Goal: Task Accomplishment & Management: Manage account settings

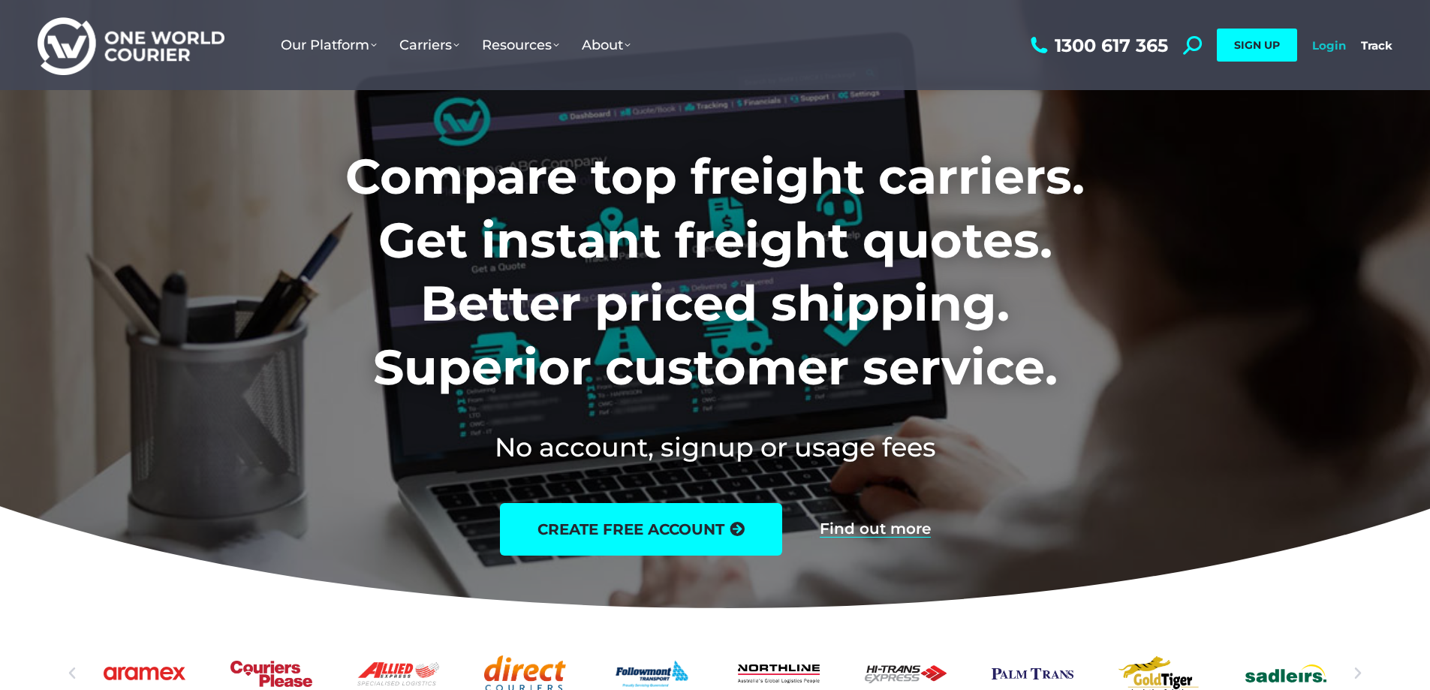
click at [1329, 41] on link "Login" at bounding box center [1329, 45] width 34 height 14
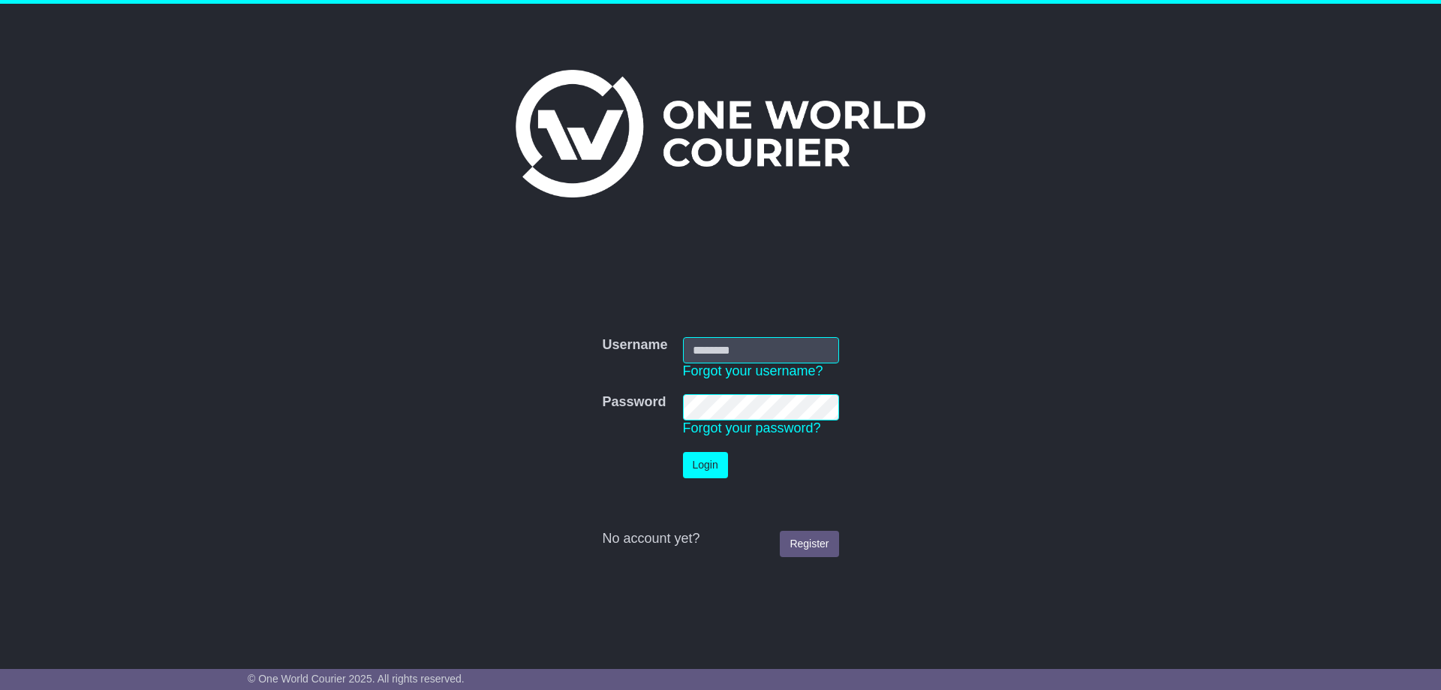
type input "**********"
click at [703, 462] on button "Login" at bounding box center [705, 465] width 45 height 26
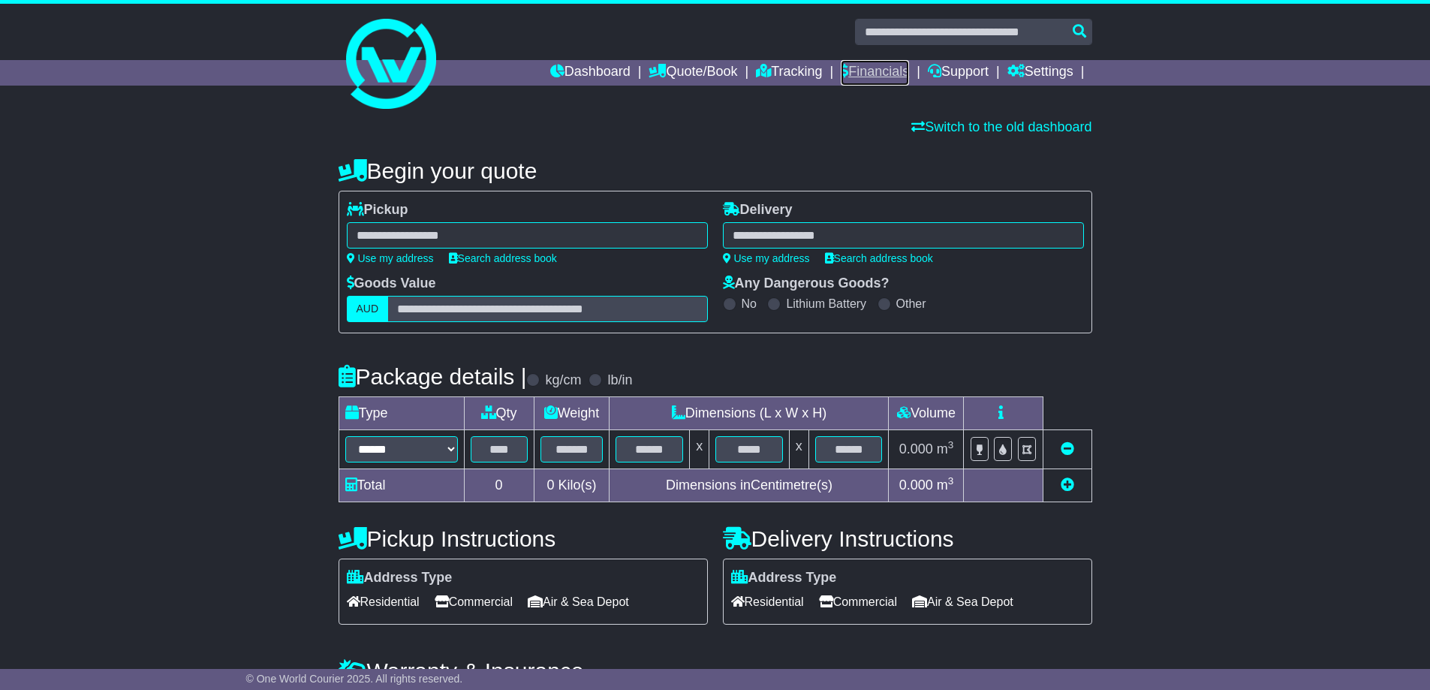
click at [881, 74] on link "Financials" at bounding box center [875, 73] width 68 height 26
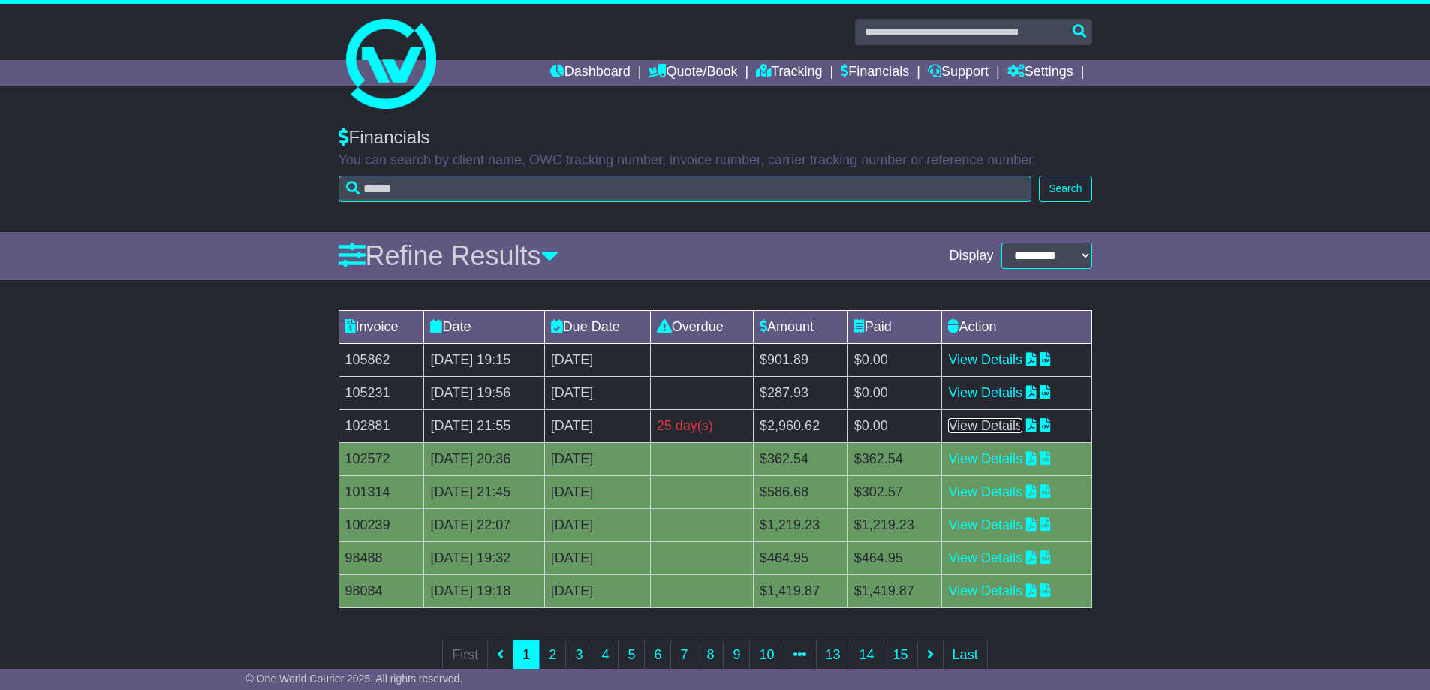
click at [1021, 428] on link "View Details" at bounding box center [985, 425] width 74 height 15
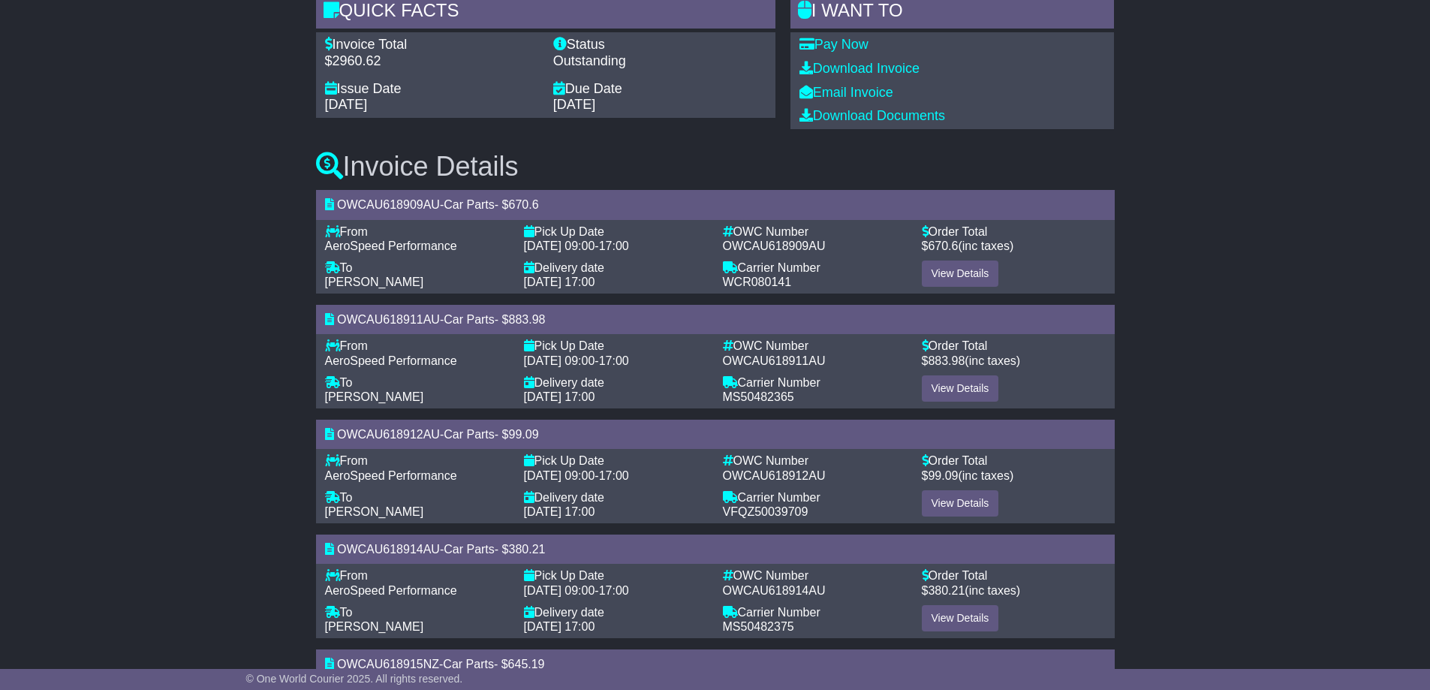
scroll to position [225, 0]
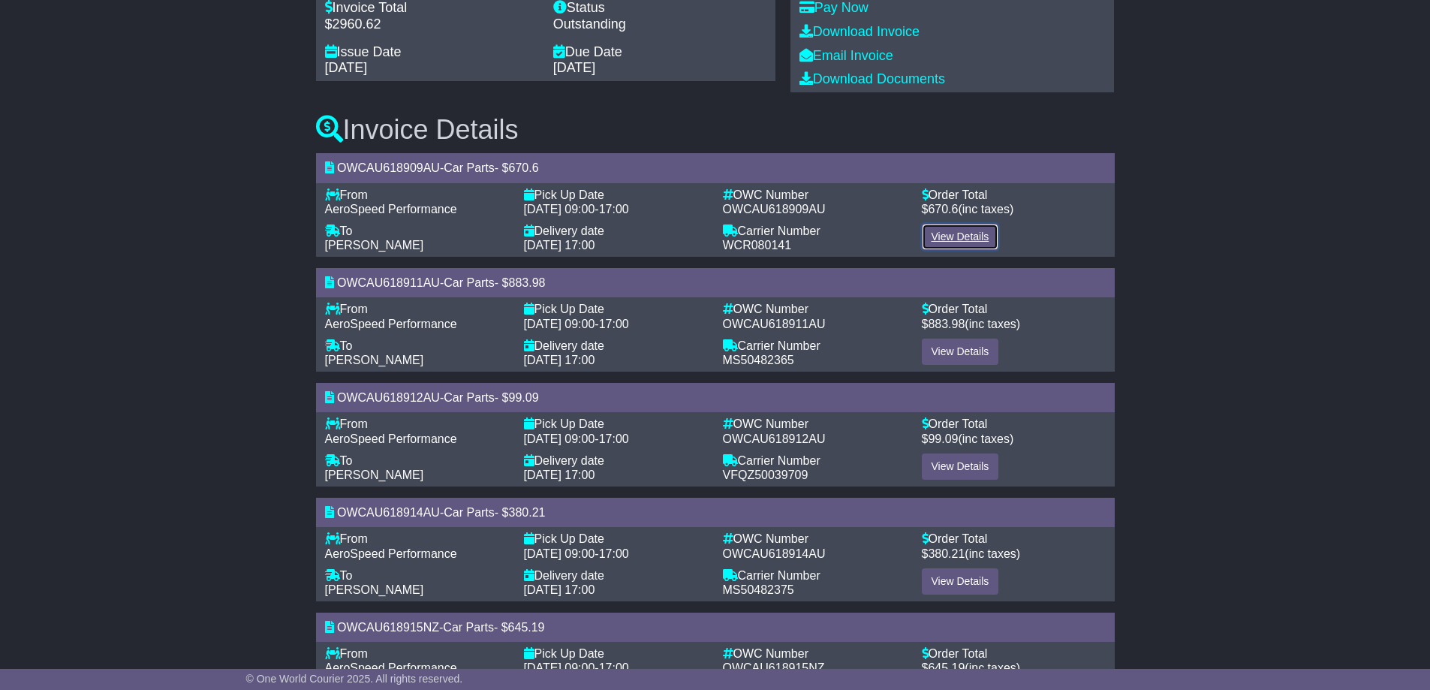
click at [984, 229] on link "View Details" at bounding box center [960, 237] width 77 height 26
click at [956, 342] on link "View Details" at bounding box center [960, 352] width 77 height 26
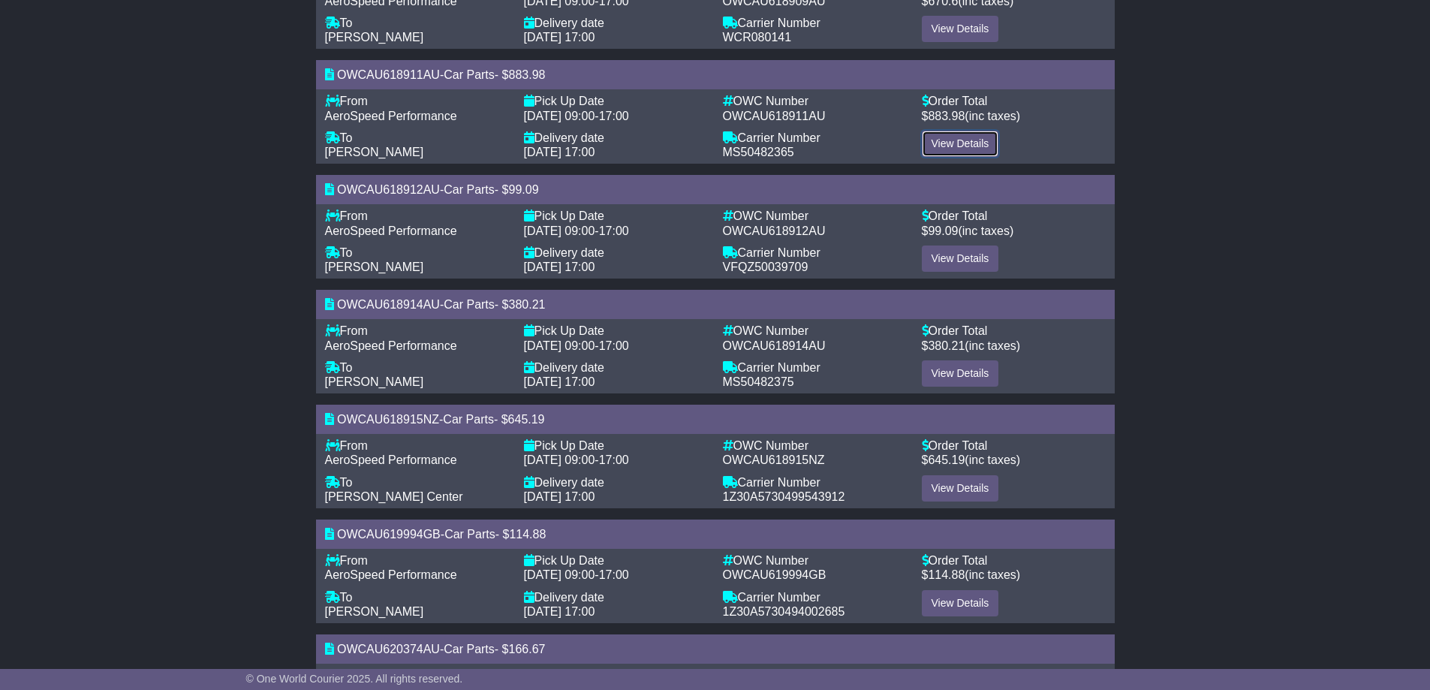
scroll to position [450, 0]
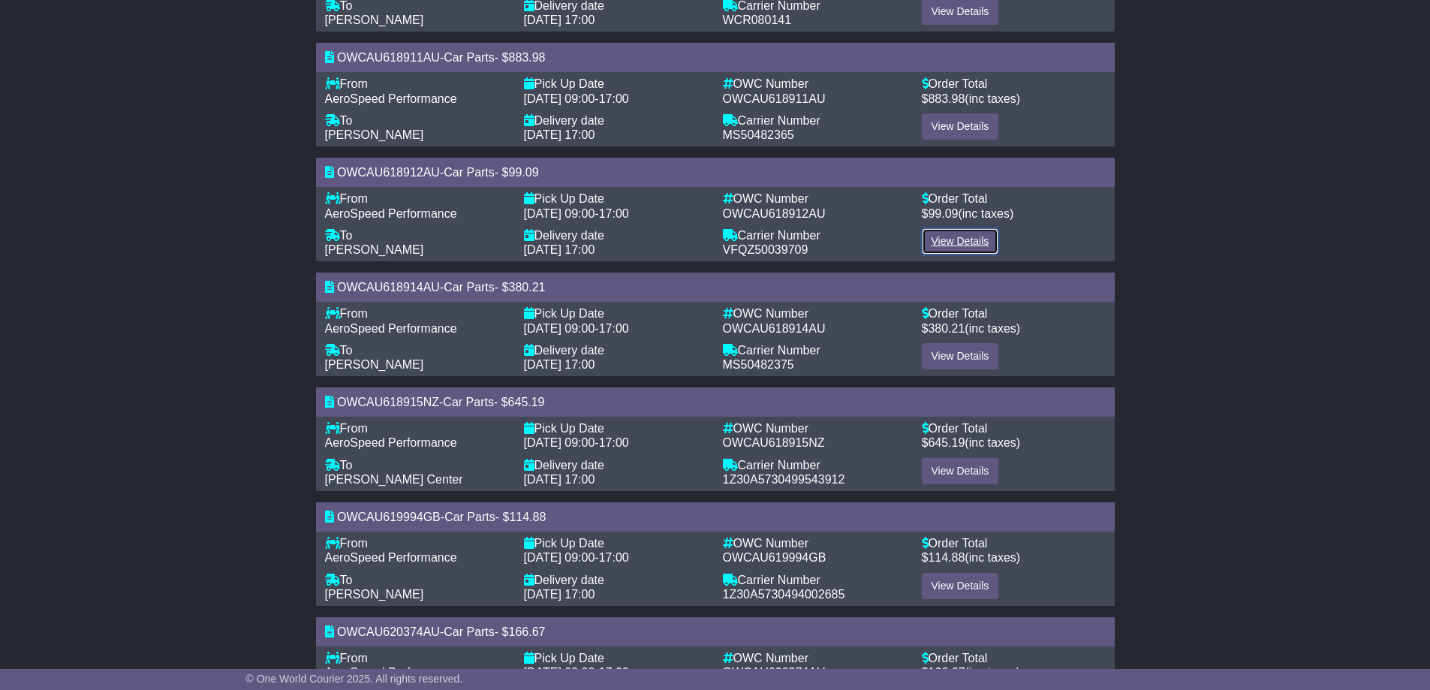
click at [960, 237] on link "View Details" at bounding box center [960, 241] width 77 height 26
click at [956, 351] on link "View Details" at bounding box center [960, 356] width 77 height 26
click at [955, 479] on link "View Details" at bounding box center [960, 471] width 77 height 26
click at [937, 580] on link "View Details" at bounding box center [960, 586] width 77 height 26
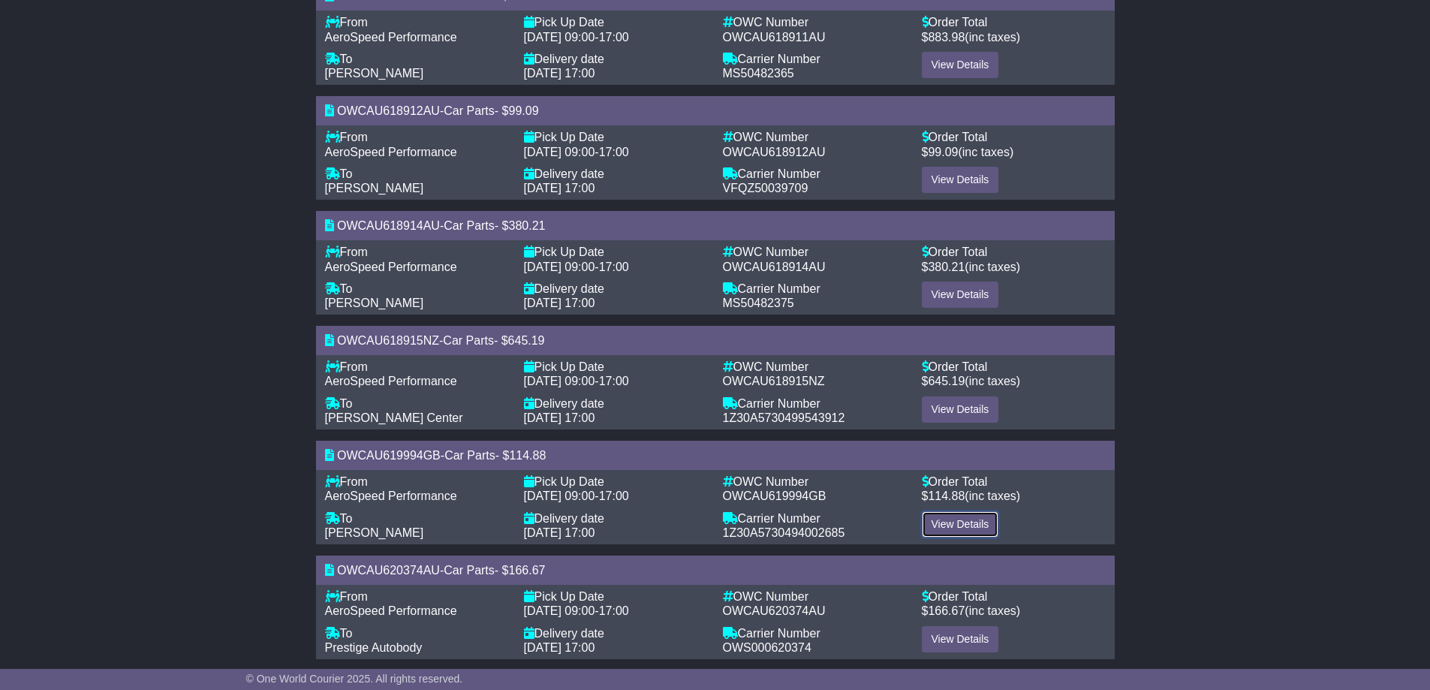
scroll to position [530, 0]
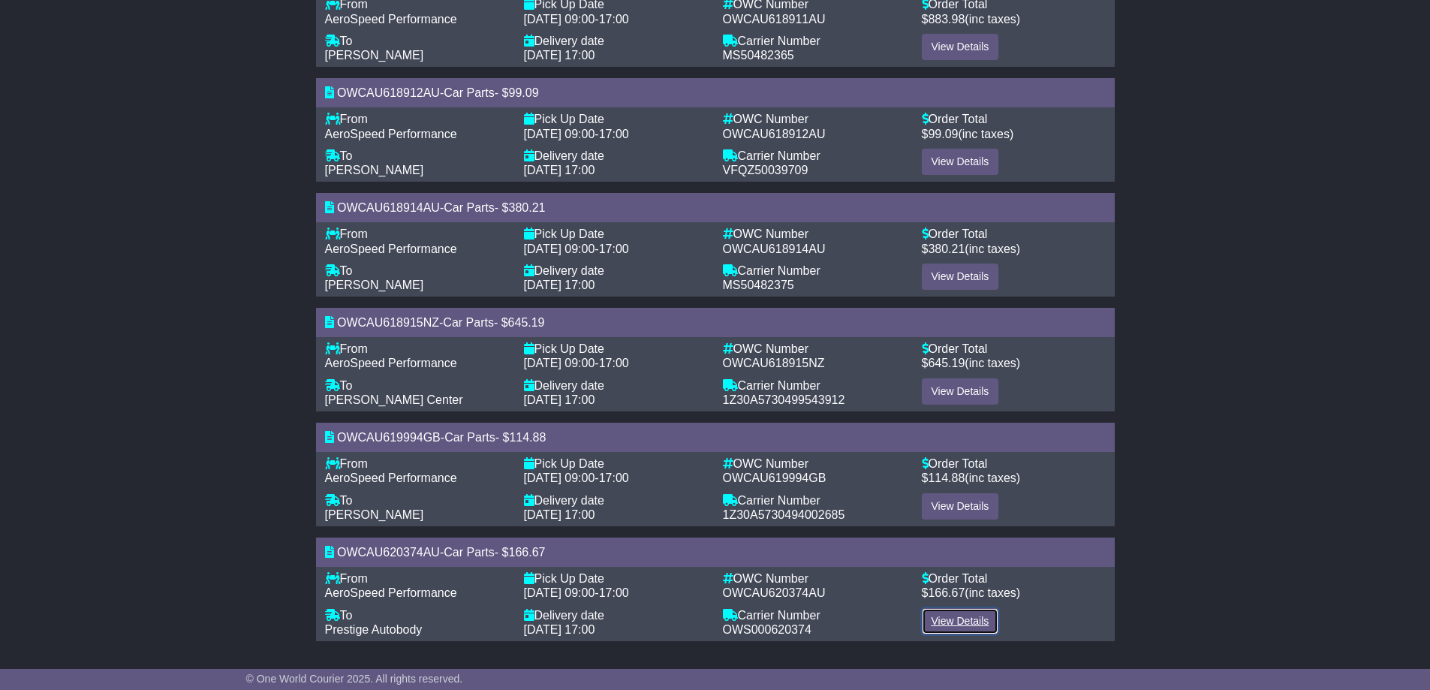
click at [952, 628] on link "View Details" at bounding box center [960, 621] width 77 height 26
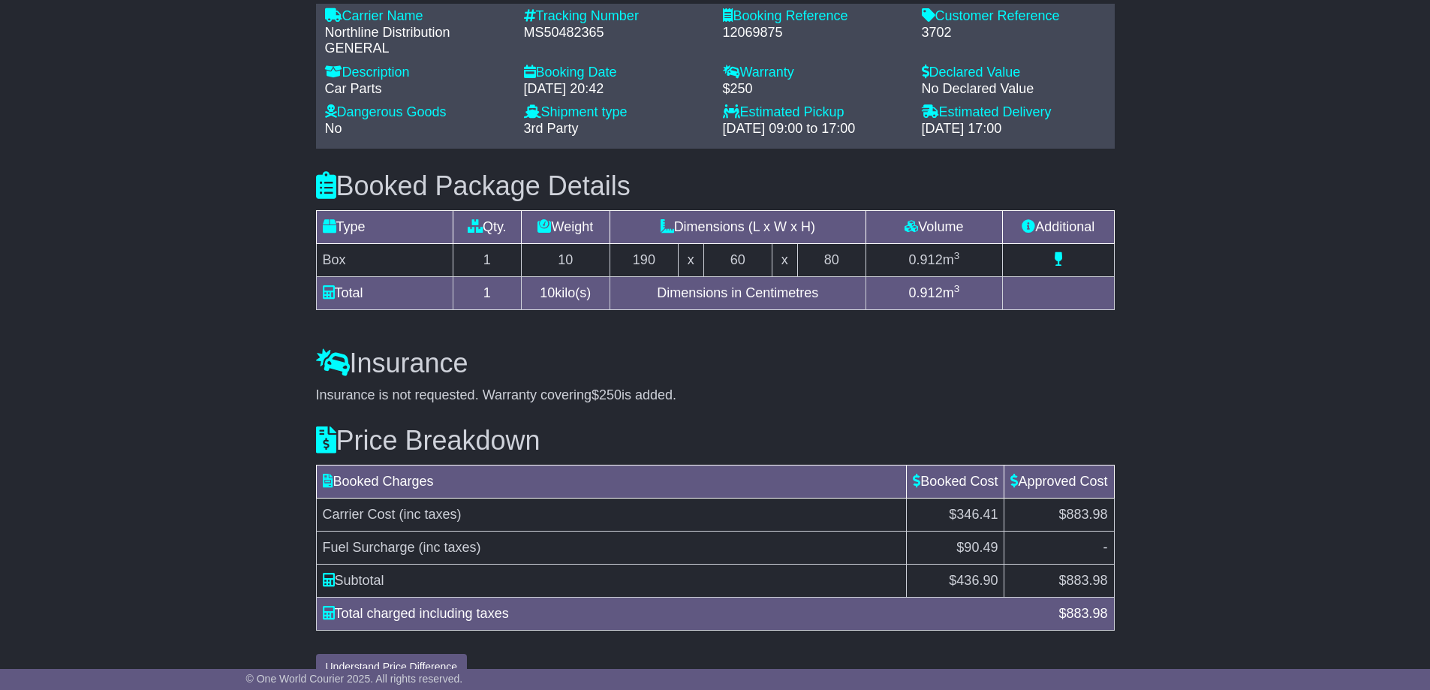
scroll to position [1196, 0]
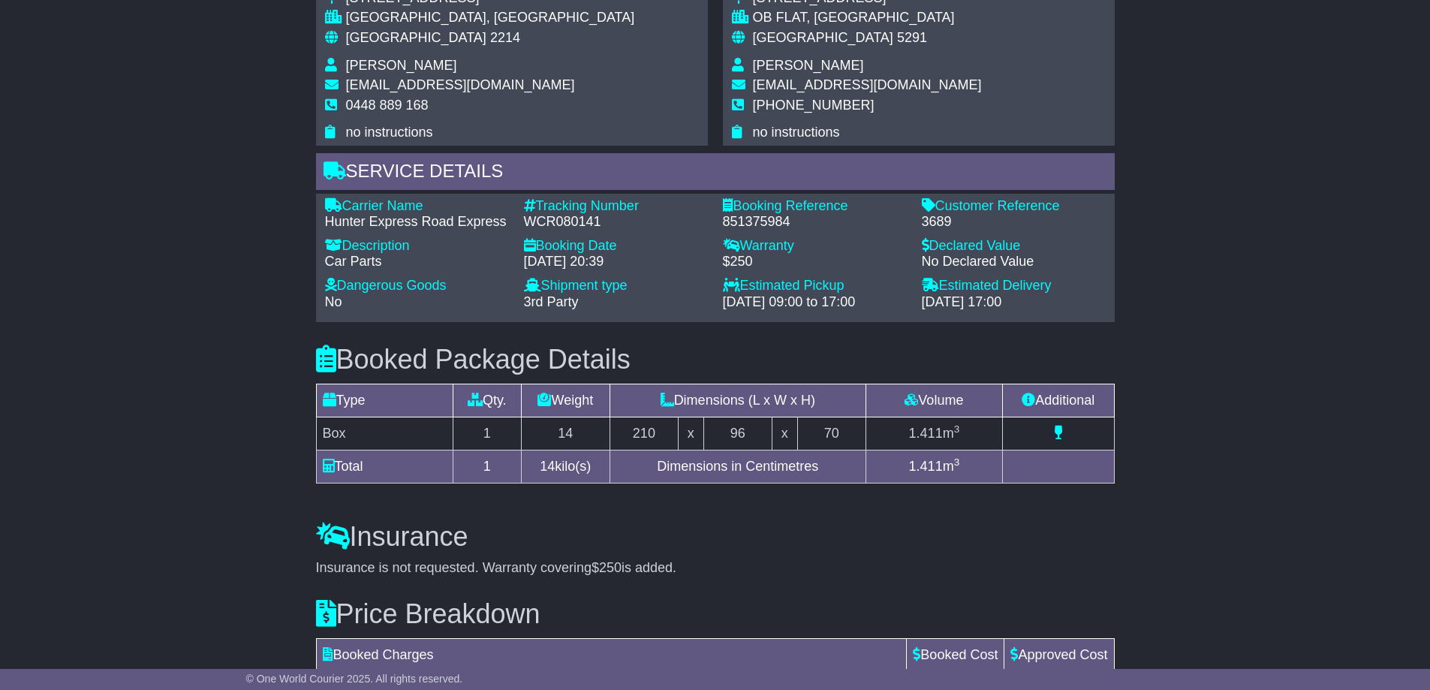
scroll to position [1208, 0]
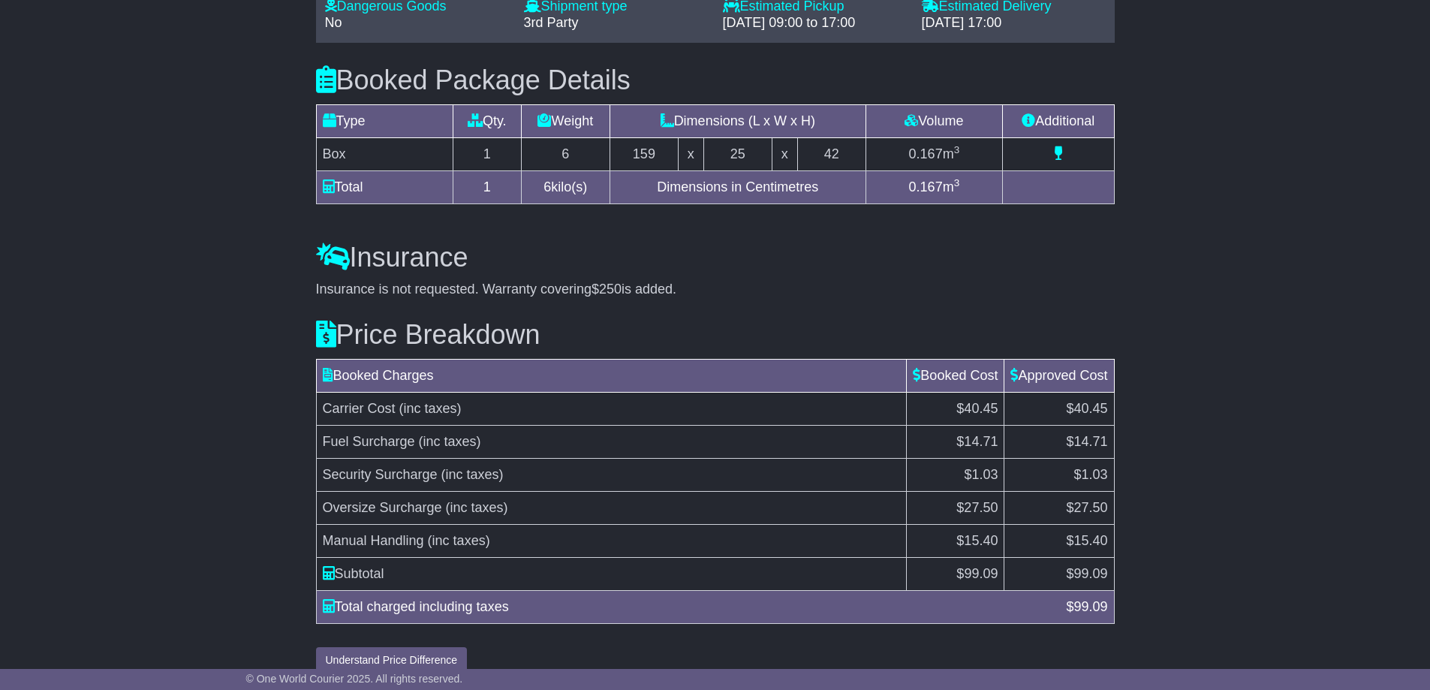
scroll to position [1183, 0]
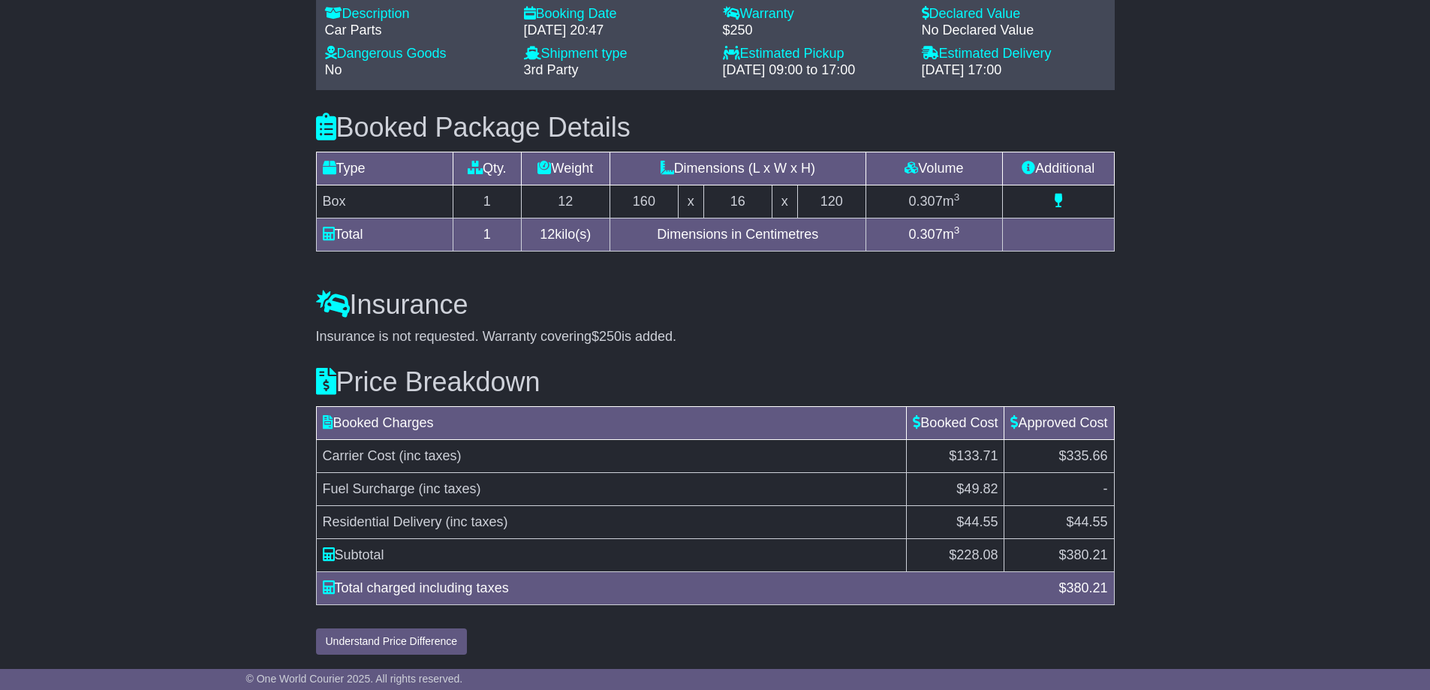
scroll to position [1229, 0]
